Goal: Task Accomplishment & Management: Complete application form

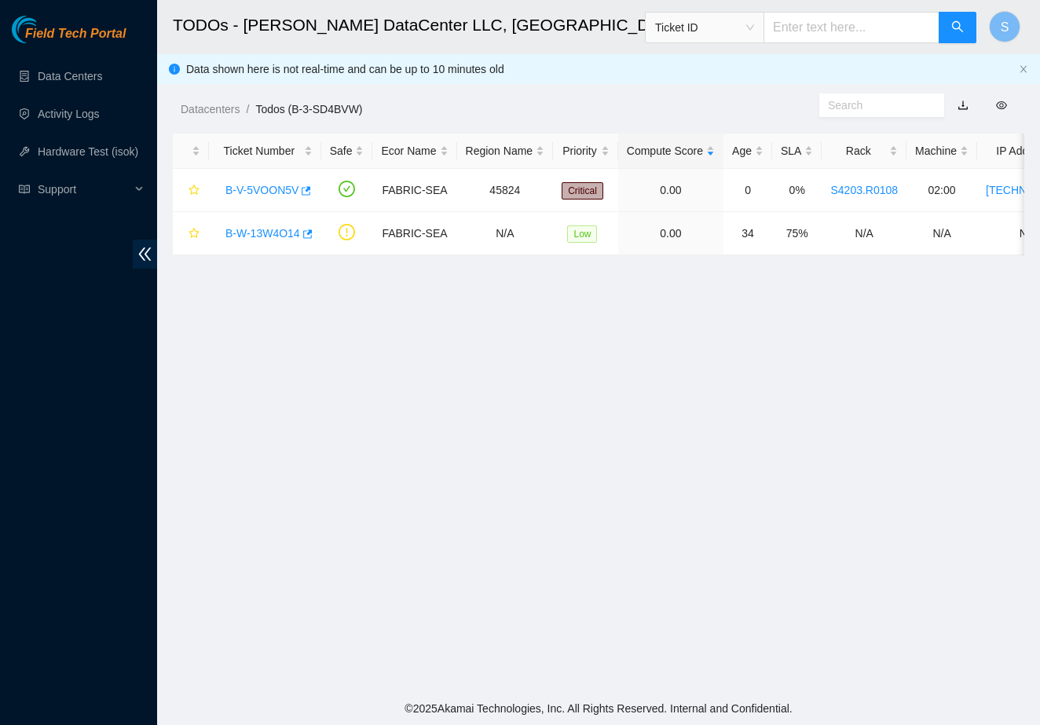
click at [397, 398] on main "TODOs - [PERSON_NAME] DataCenter LLC, [GEOGRAPHIC_DATA], [GEOGRAPHIC_DATA] Tick…" at bounding box center [598, 346] width 883 height 692
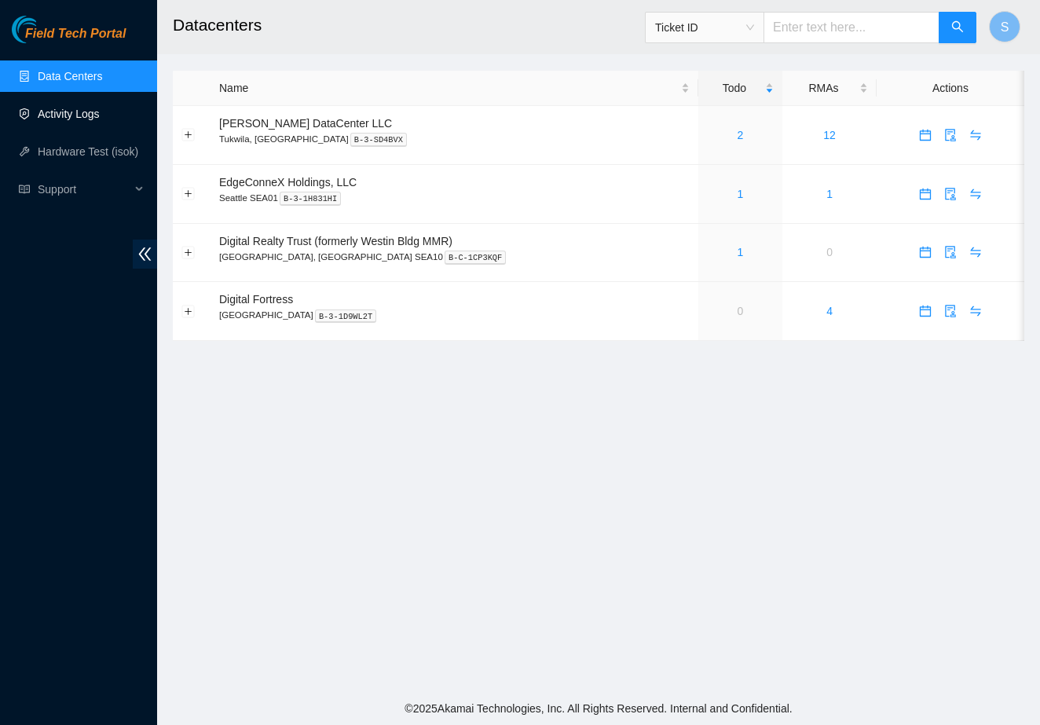
click at [100, 119] on link "Activity Logs" at bounding box center [69, 114] width 62 height 13
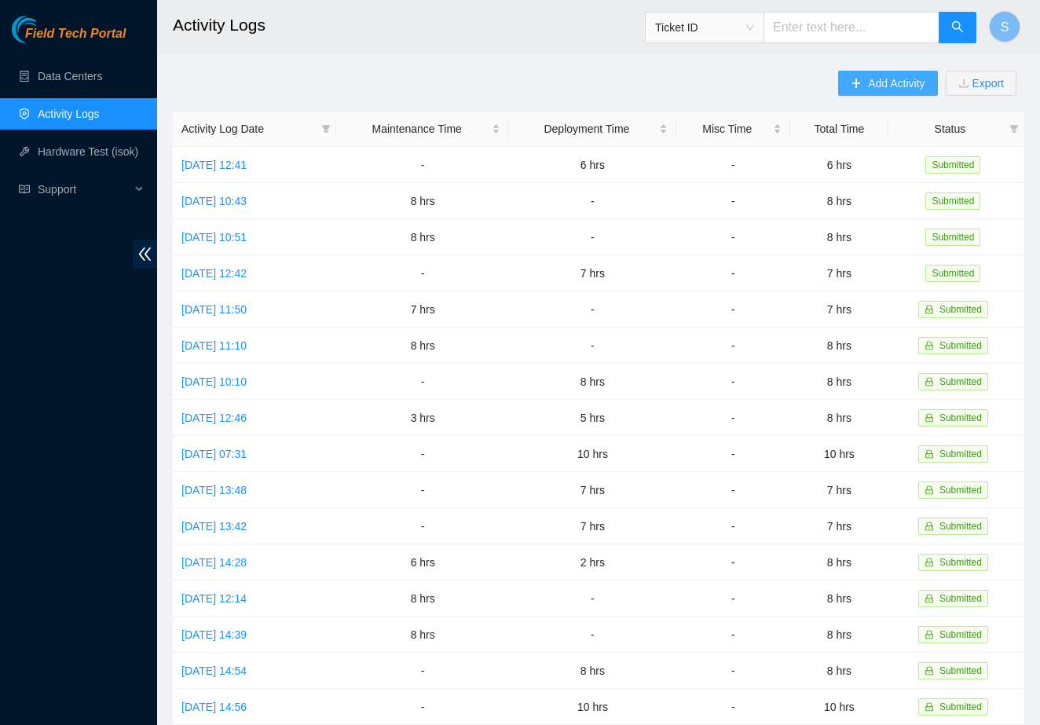
click at [880, 89] on span "Add Activity" at bounding box center [896, 83] width 57 height 17
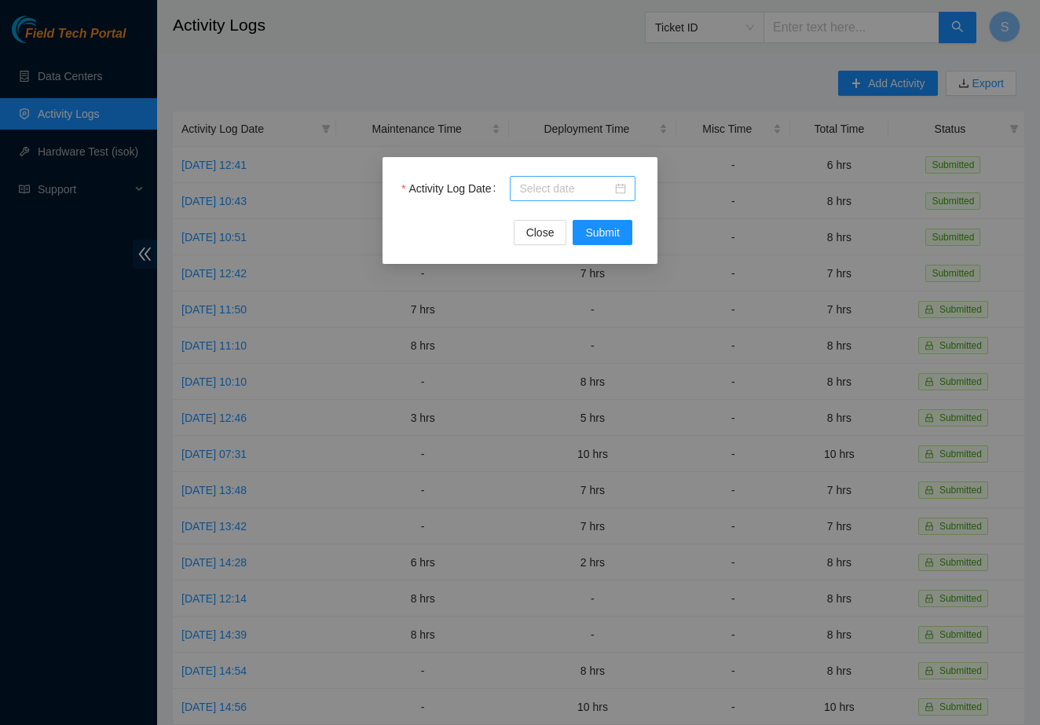
click at [614, 185] on div at bounding box center [572, 188] width 107 height 17
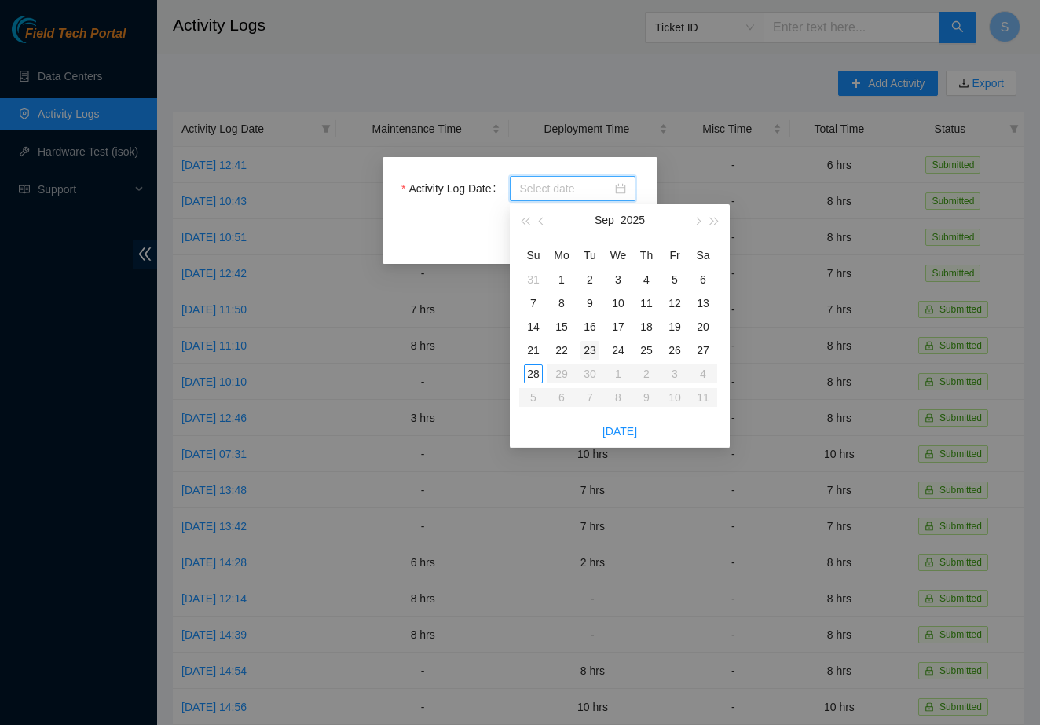
type input "2025-09-02"
type input "2025-09-09"
type input "2025-09-16"
type input "2025-09-23"
type input "2025-09-28"
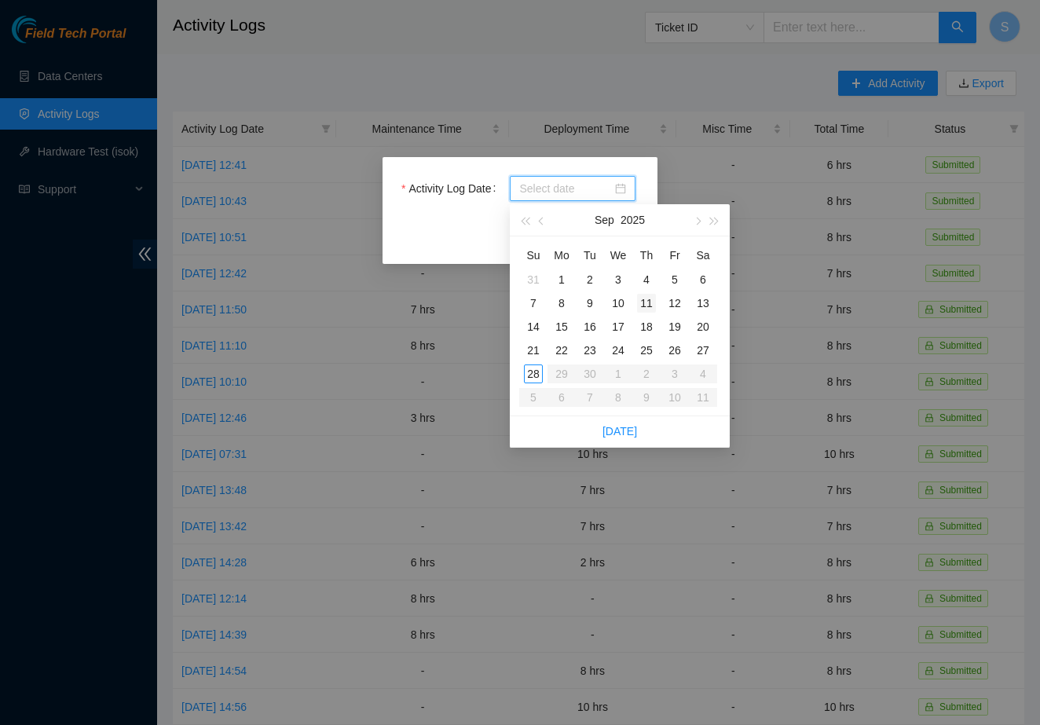
type input "2025-09-22"
type input "2025-09-20"
type input "2025-09-19"
type input "2025-09-26"
click at [677, 348] on div "26" at bounding box center [674, 350] width 19 height 19
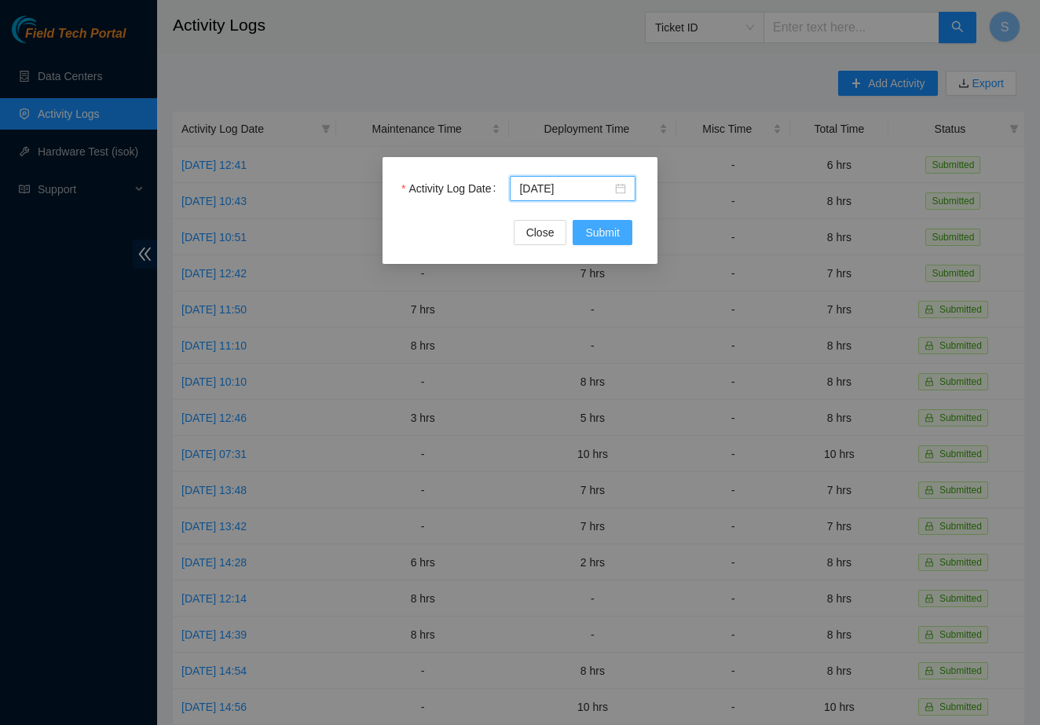
click at [609, 226] on span "Submit" at bounding box center [602, 232] width 35 height 17
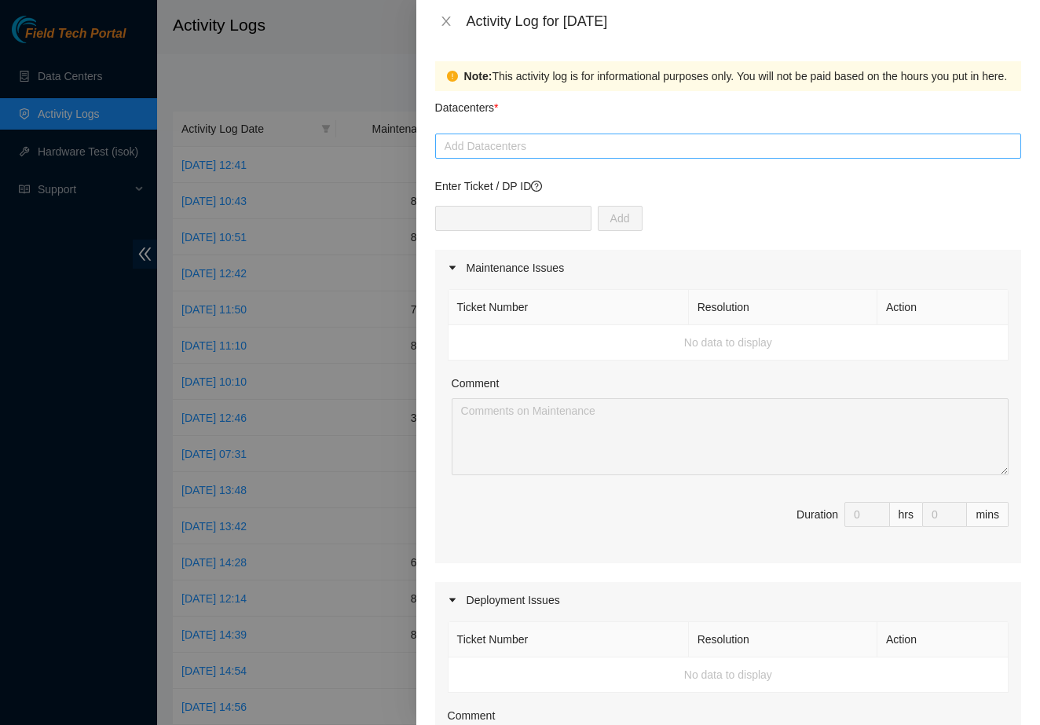
click at [664, 149] on div at bounding box center [728, 146] width 578 height 19
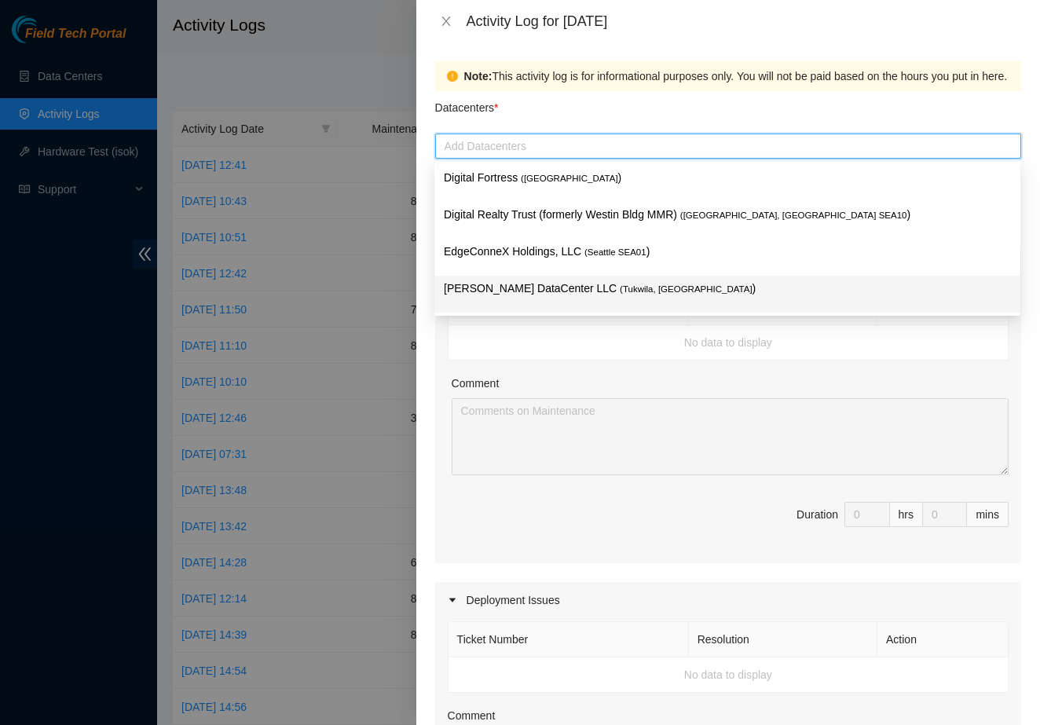
click at [627, 296] on p "Sabey DataCenter LLC ( Tukwila, WA )" at bounding box center [727, 289] width 567 height 18
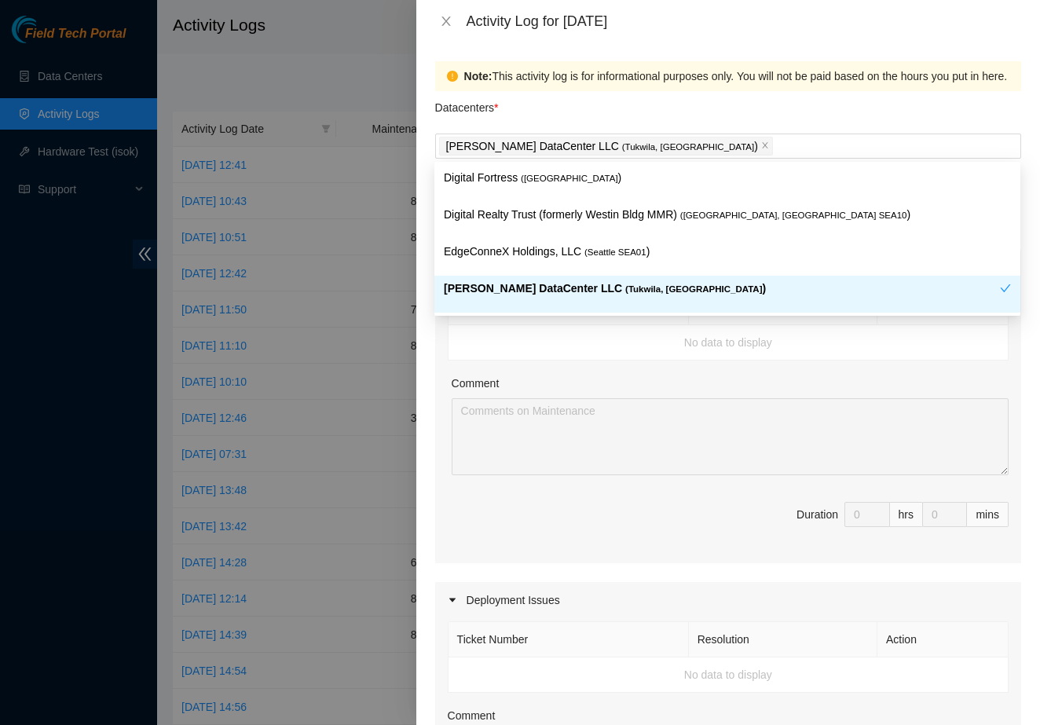
click at [652, 360] on td "No data to display" at bounding box center [728, 342] width 560 height 35
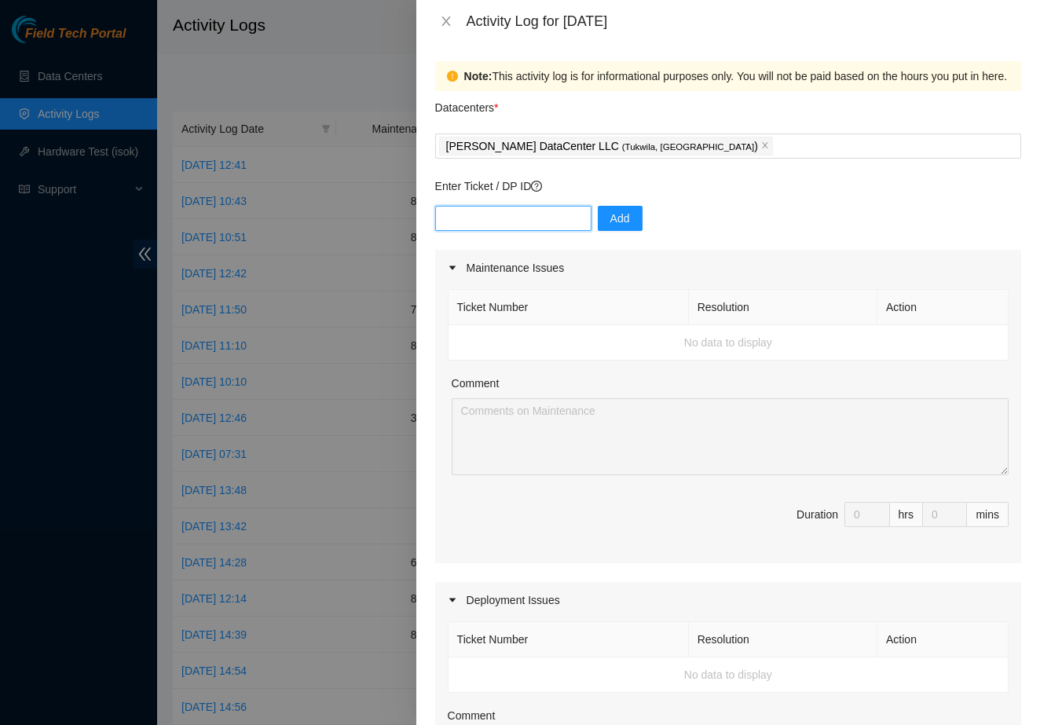
click at [546, 210] on input "text" at bounding box center [513, 218] width 156 height 25
type input "S"
type input "DP85242"
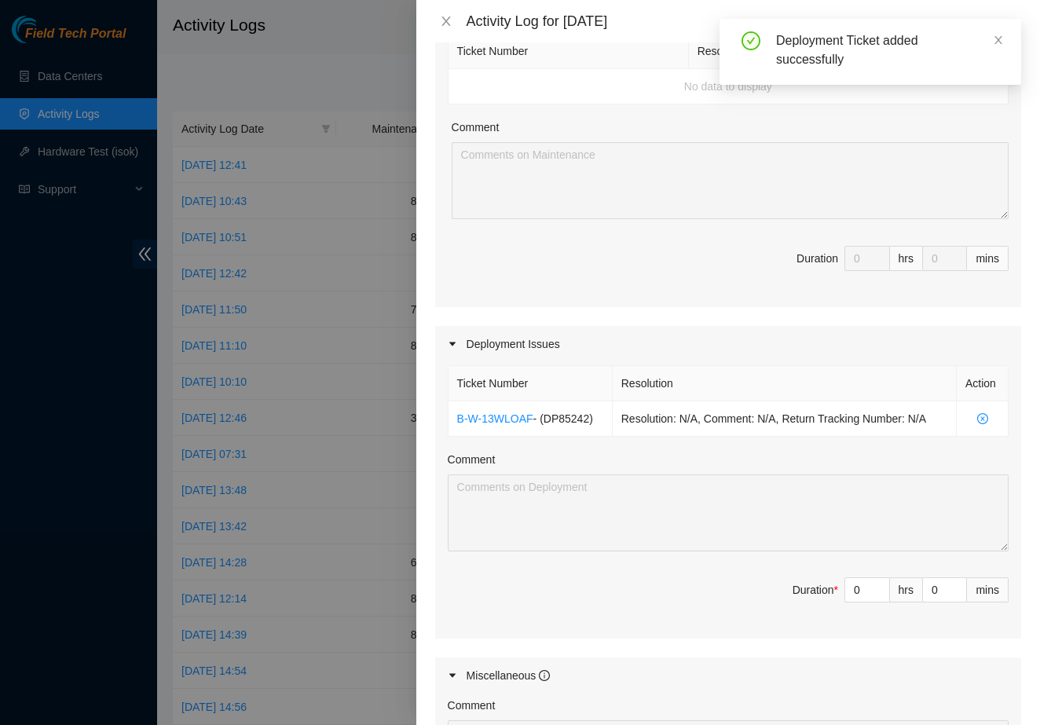
scroll to position [270, 0]
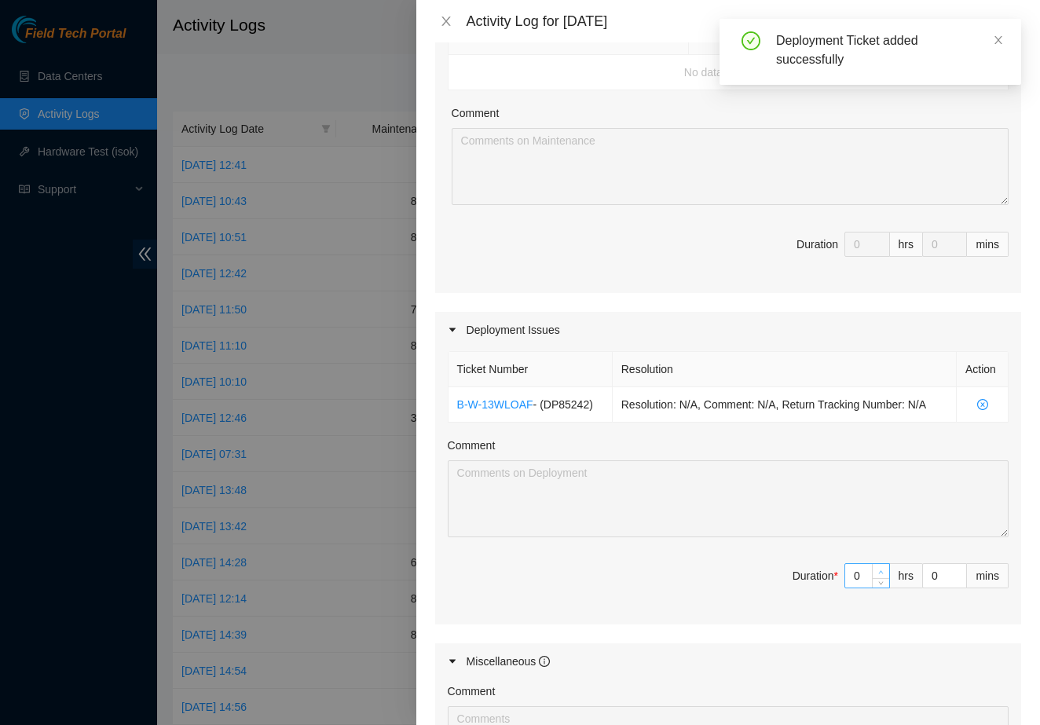
type input "1"
click at [873, 572] on span "Increase Value" at bounding box center [880, 571] width 17 height 14
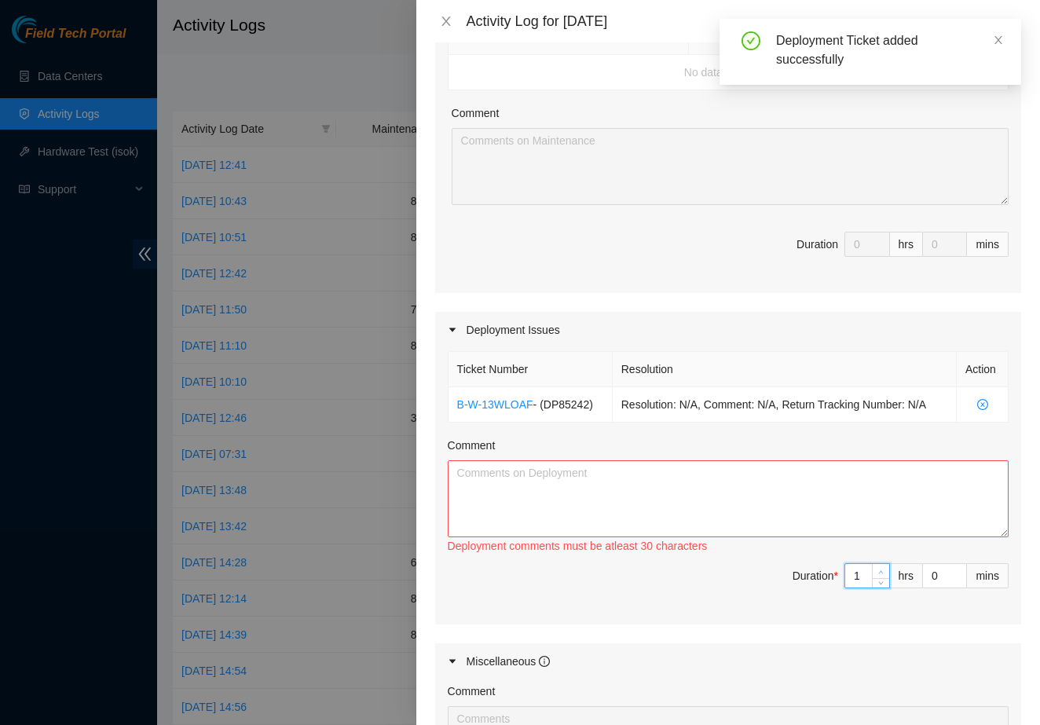
type input "0"
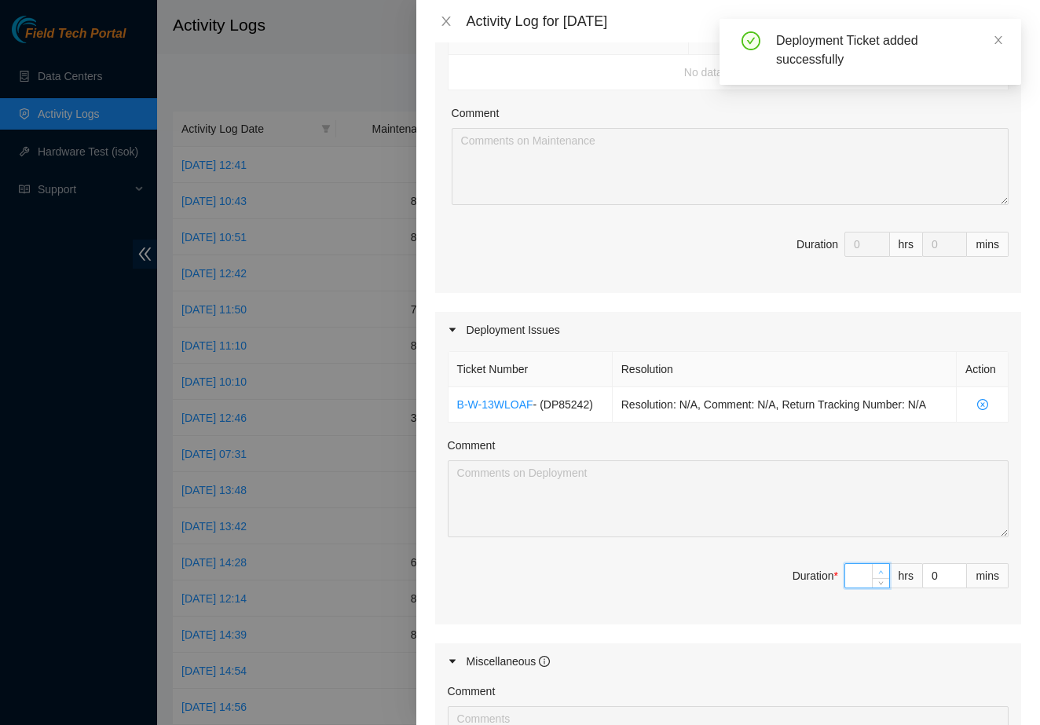
type input "8"
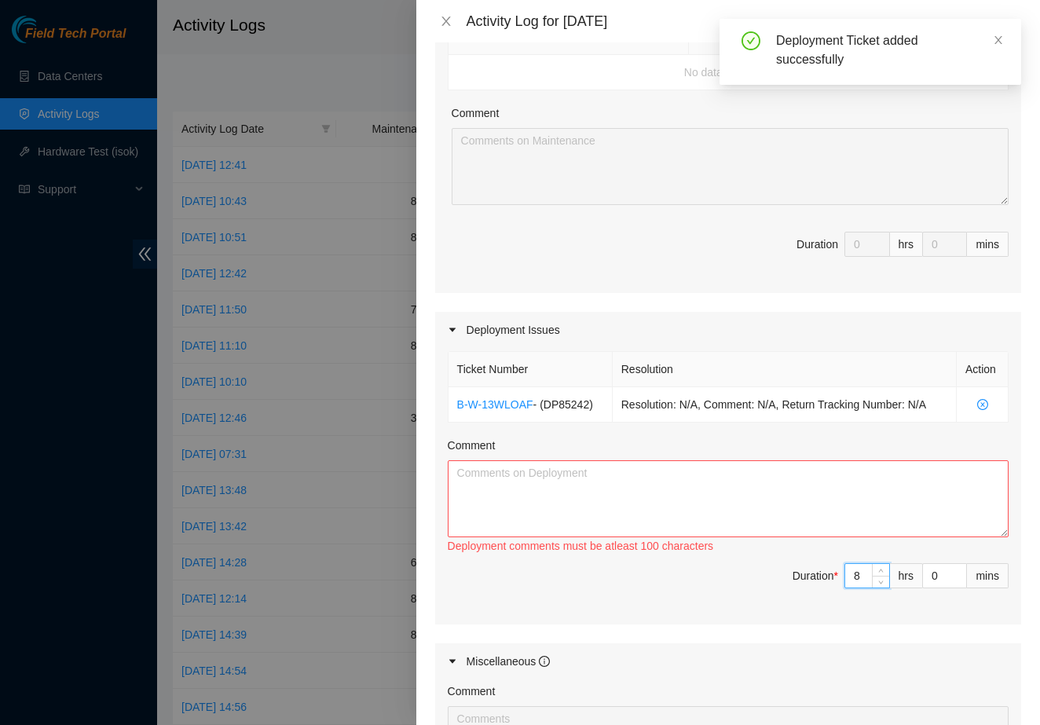
type input "8"
click at [692, 503] on textarea "Comment" at bounding box center [728, 498] width 561 height 77
type textarea "."
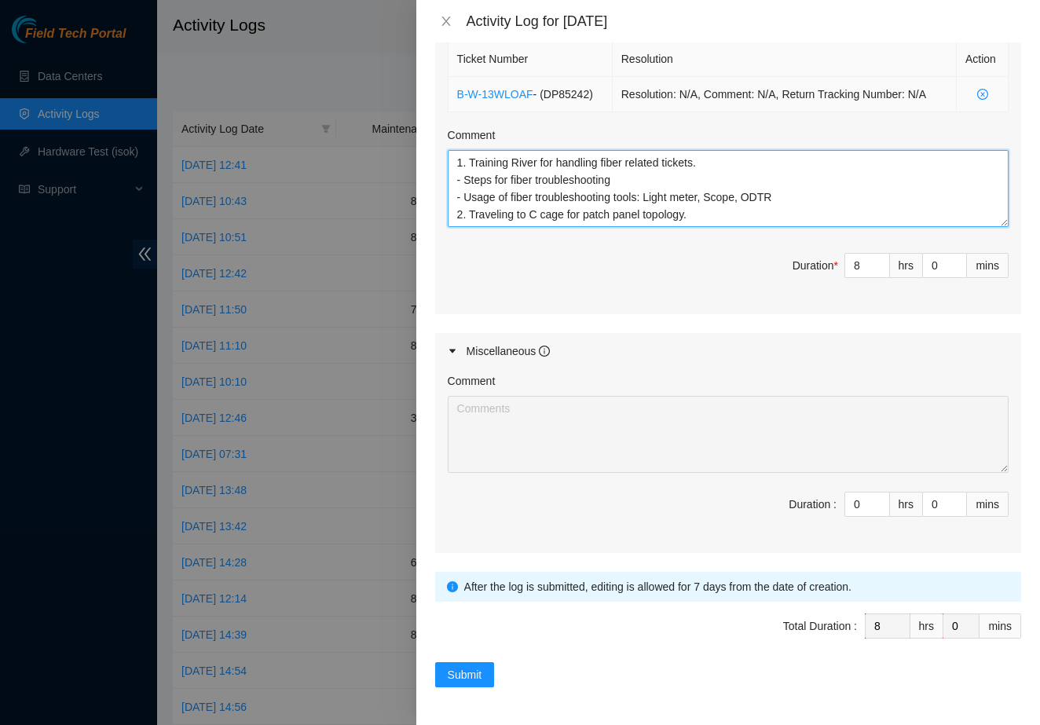
scroll to position [580, 0]
type textarea "1. Training River for handling fiber related tickets. - Steps for fiber trouble…"
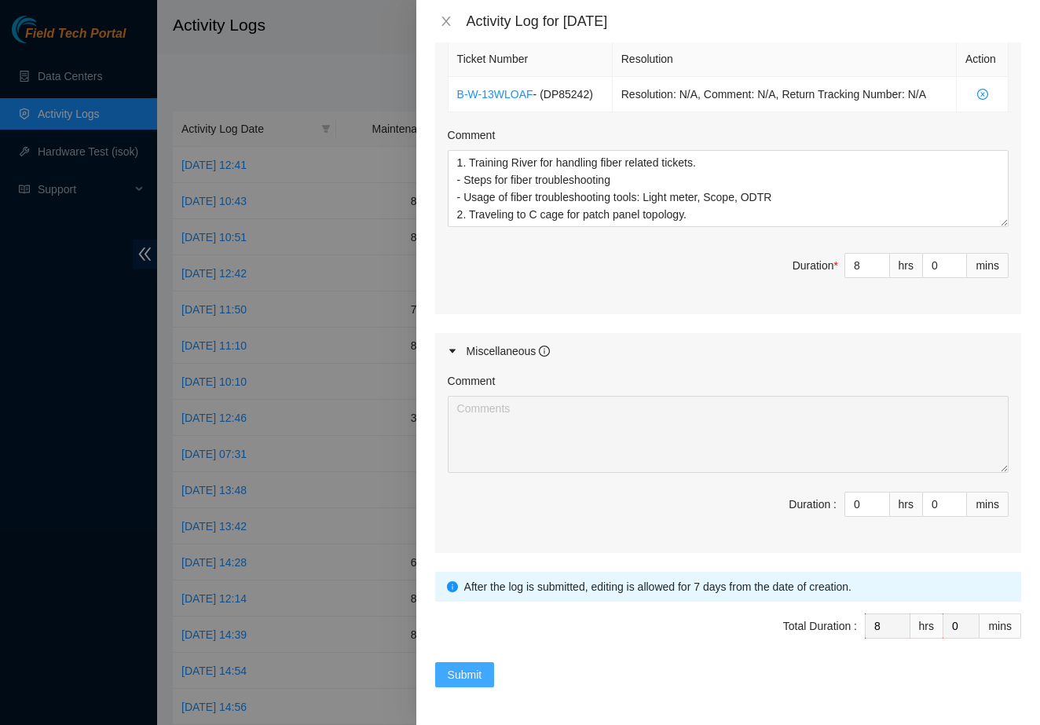
click at [455, 673] on span "Submit" at bounding box center [465, 674] width 35 height 17
